Goal: Find specific page/section: Find specific page/section

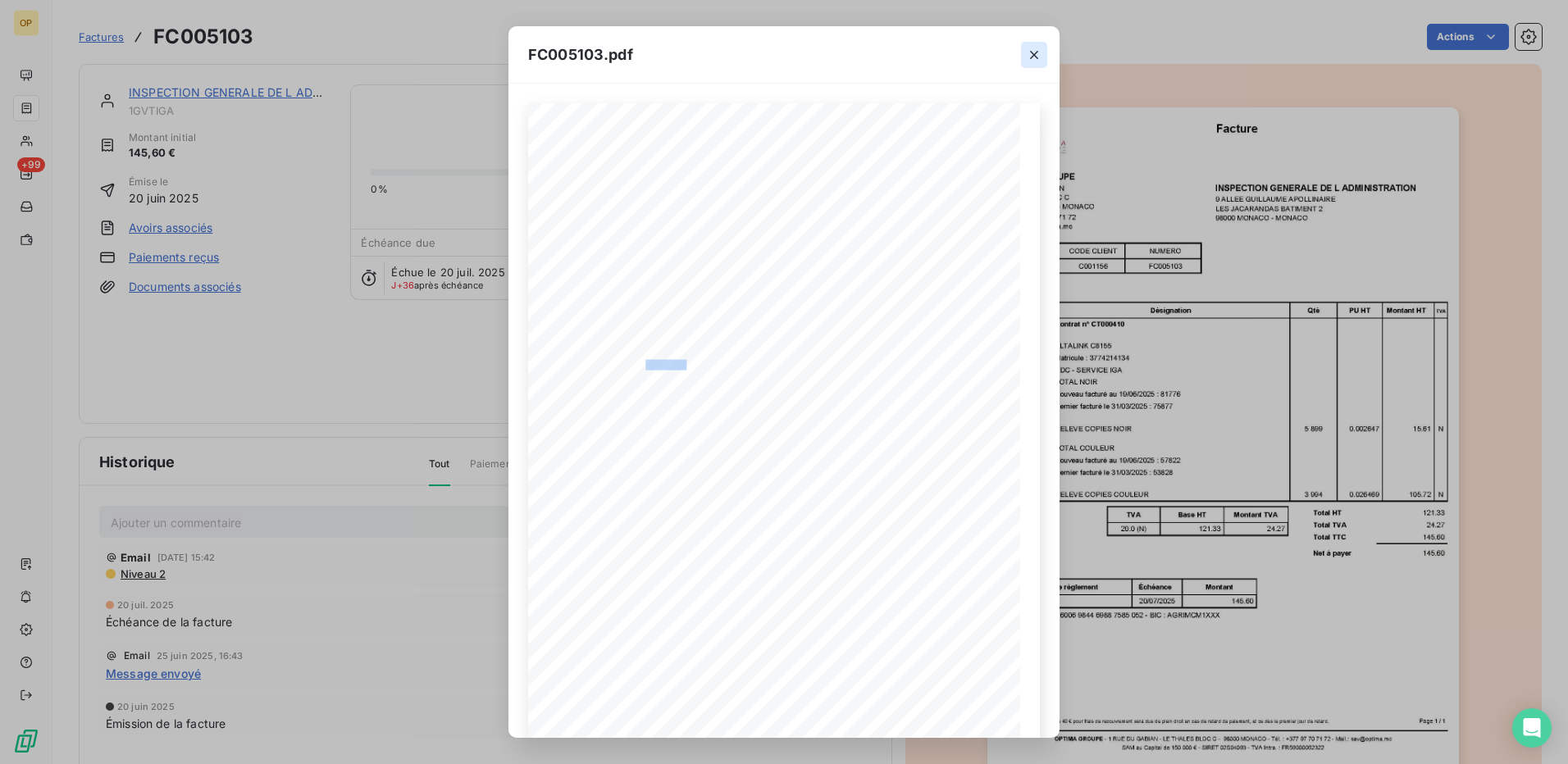
click at [1028, 52] on icon "button" at bounding box center [1034, 55] width 17 height 17
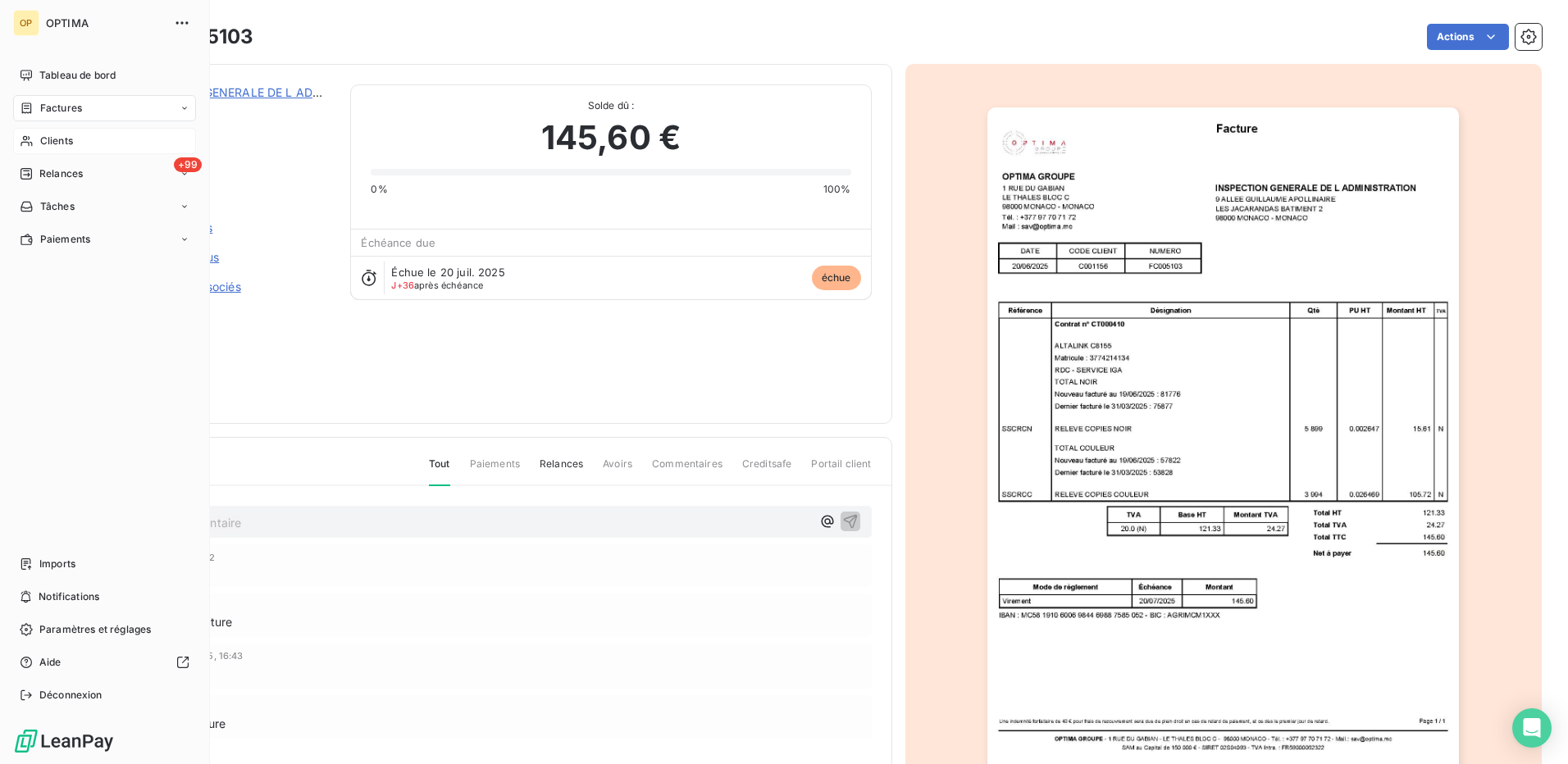
click at [51, 143] on span "Clients" at bounding box center [56, 141] width 33 height 15
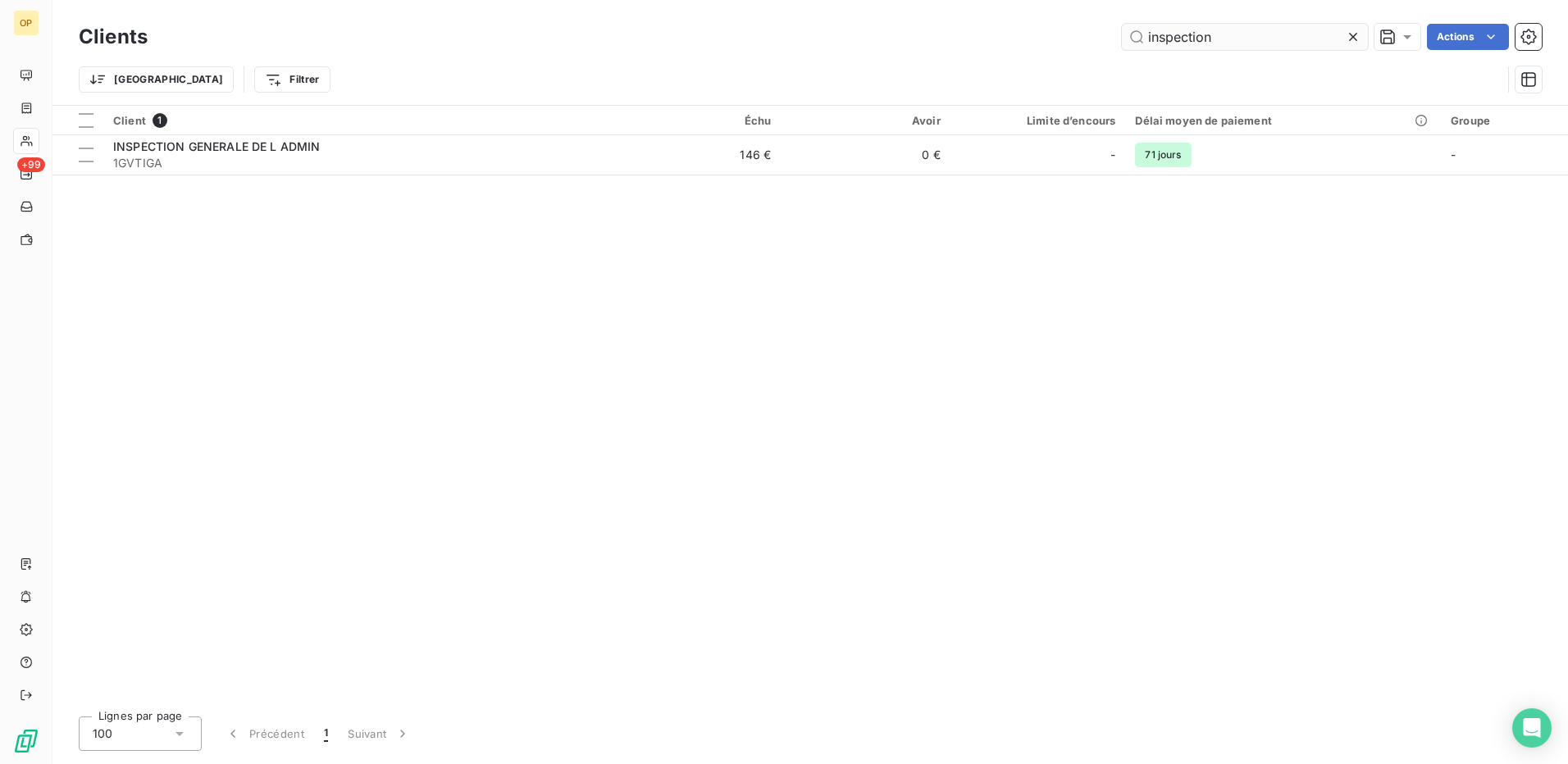
drag, startPoint x: 1254, startPoint y: 43, endPoint x: 1132, endPoint y: 42, distance: 122.0
click at [1132, 42] on input "inspection" at bounding box center [1244, 36] width 246 height 26
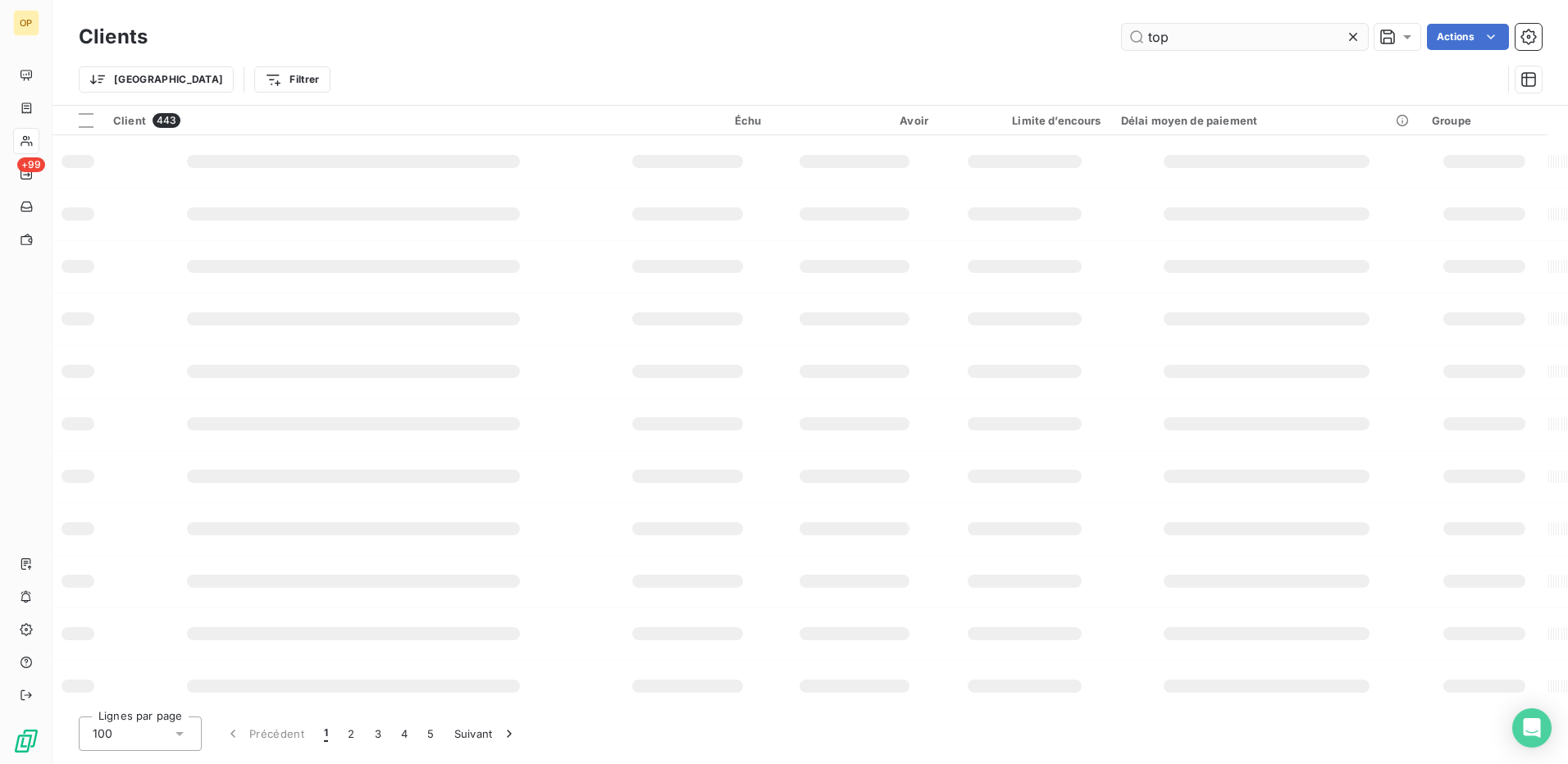
type input "top"
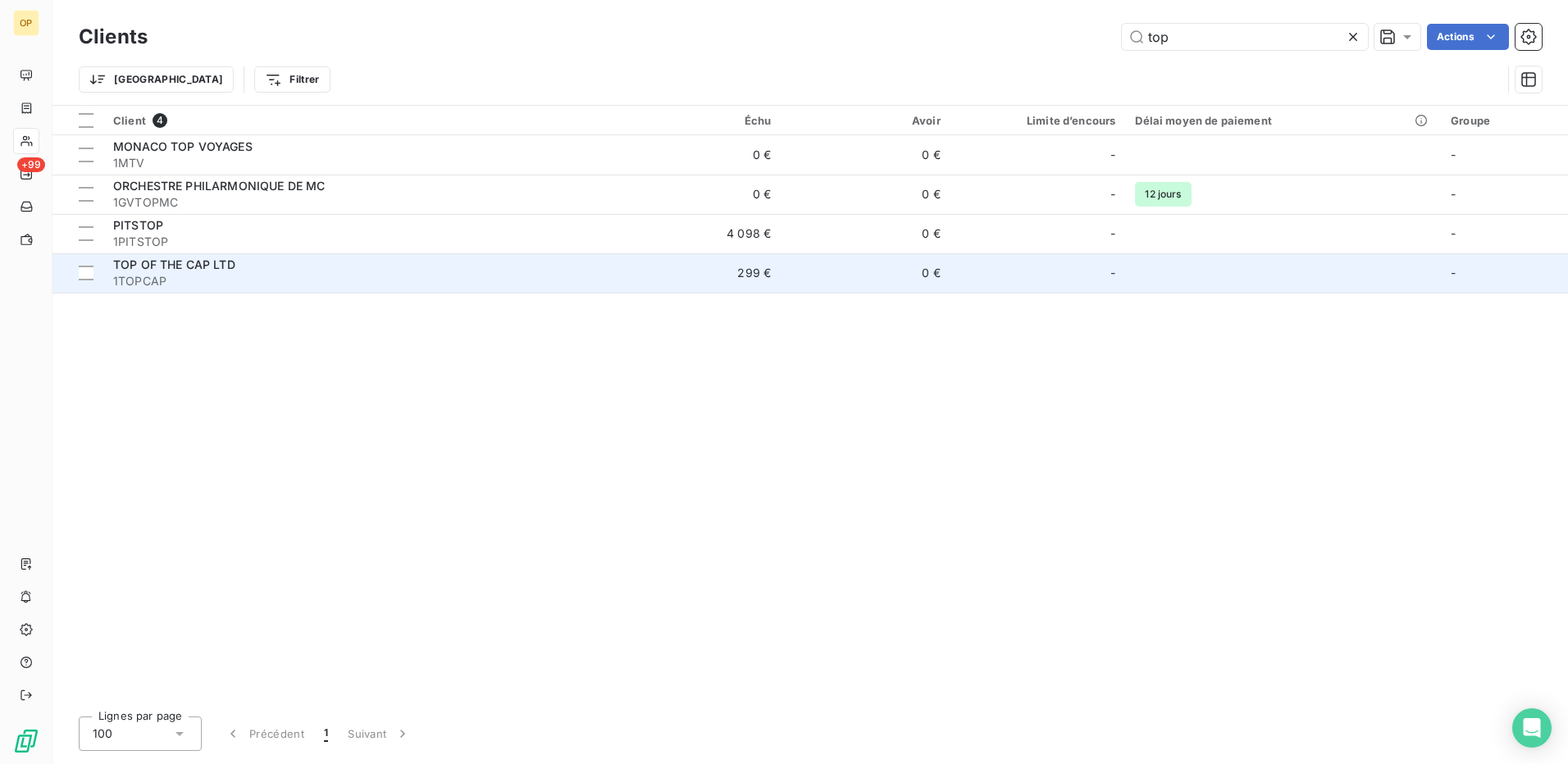
click at [528, 265] on div "TOP OF THE CAP LTD" at bounding box center [358, 265] width 489 height 17
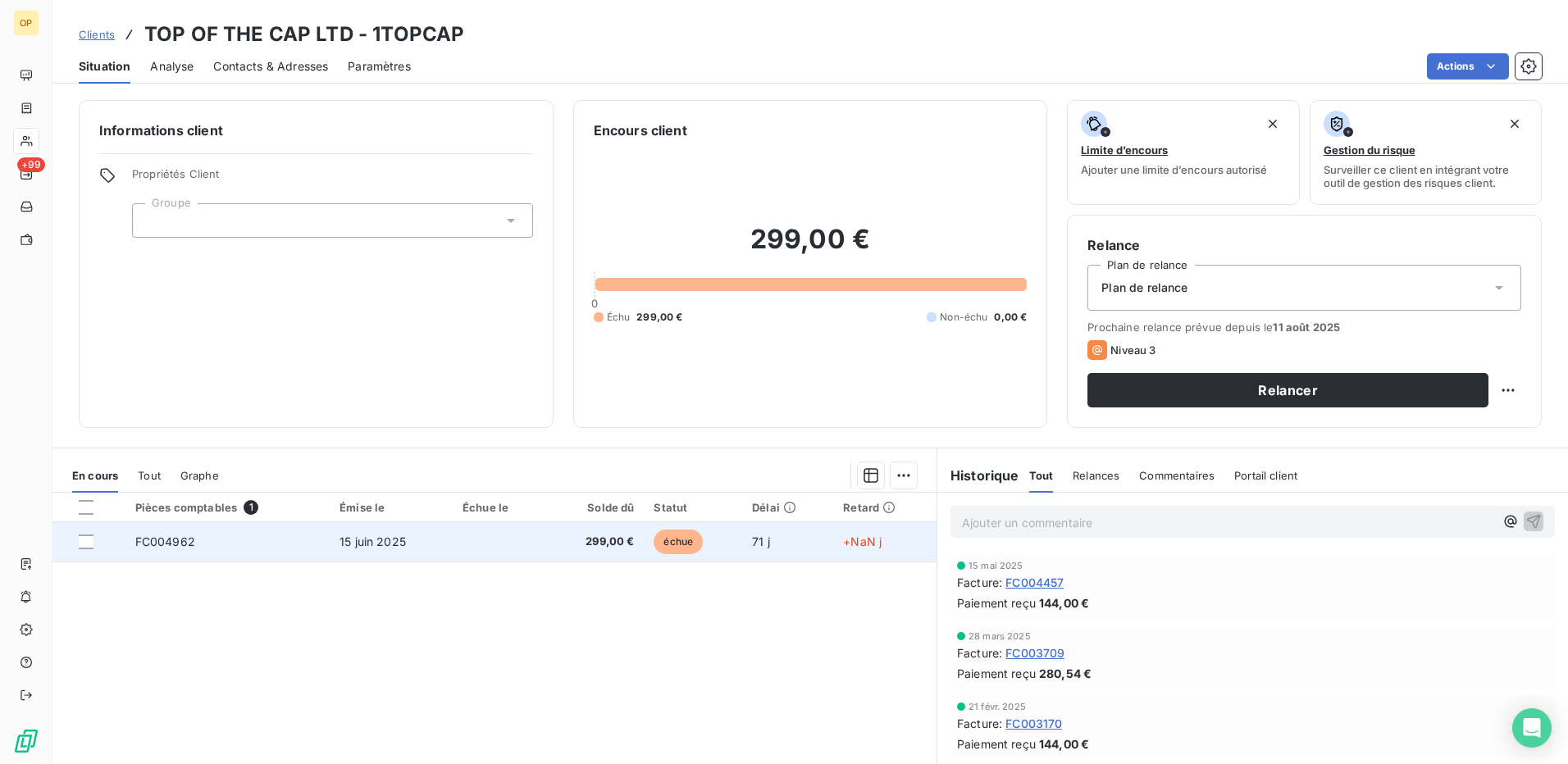
click at [468, 535] on td at bounding box center [499, 542] width 94 height 39
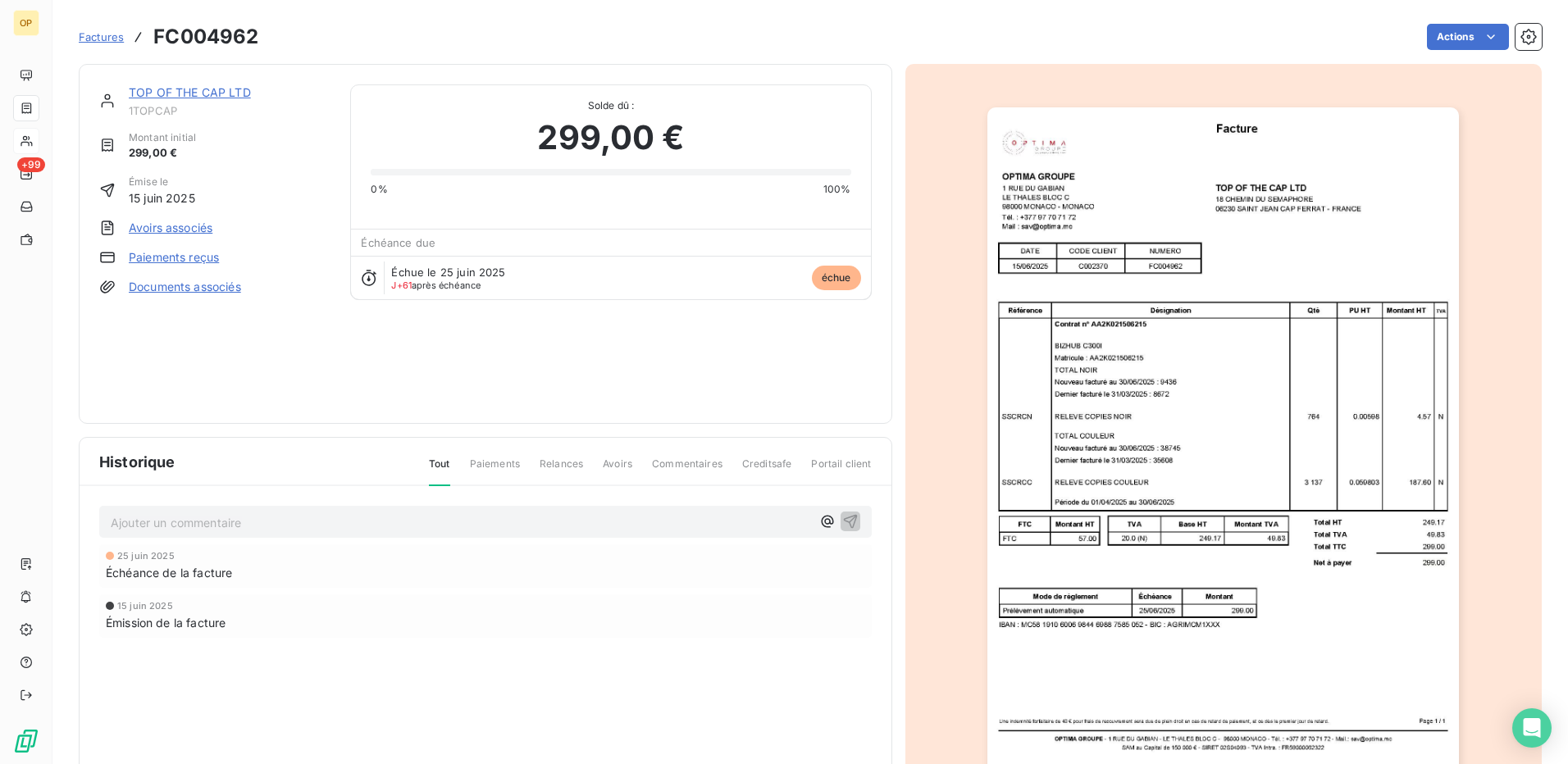
click at [474, 458] on span "Paiements" at bounding box center [495, 470] width 50 height 28
click at [479, 464] on span "Paiements" at bounding box center [495, 470] width 50 height 28
drag, startPoint x: 479, startPoint y: 464, endPoint x: 553, endPoint y: 468, distance: 74.1
click at [556, 468] on span "Relances" at bounding box center [562, 470] width 44 height 28
